Goal: Task Accomplishment & Management: Use online tool/utility

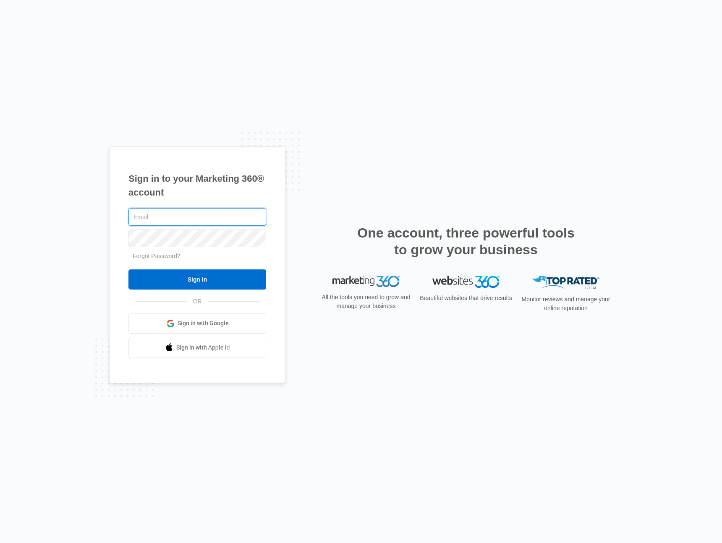
paste input "[PERSON_NAME][EMAIL_ADDRESS][PERSON_NAME][DOMAIN_NAME]"
type input "[PERSON_NAME][EMAIL_ADDRESS][PERSON_NAME][DOMAIN_NAME]"
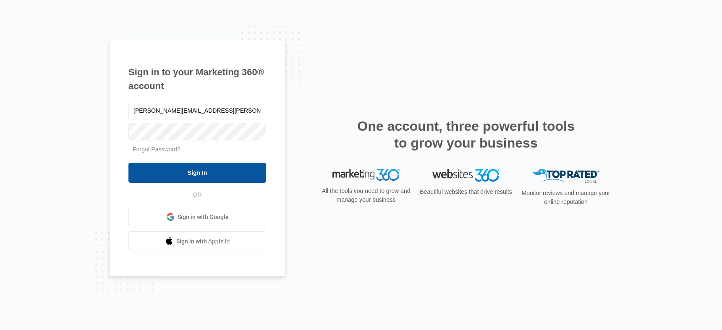
click at [174, 175] on input "Sign In" at bounding box center [197, 172] width 138 height 20
